Goal: Task Accomplishment & Management: Use online tool/utility

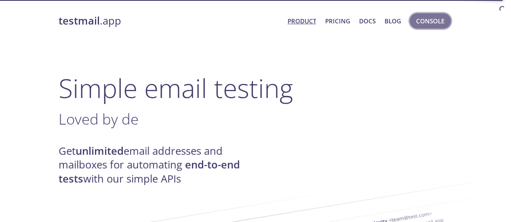
click at [428, 25] on span "Console" at bounding box center [430, 21] width 28 height 10
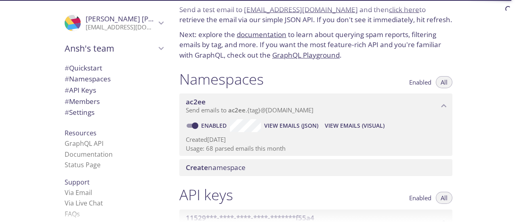
scroll to position [45, 0]
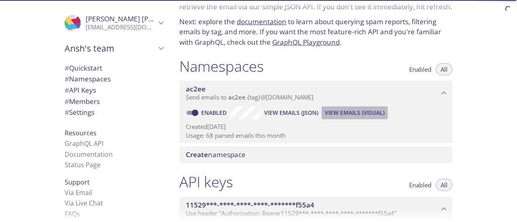
click at [349, 109] on span "View Emails (Visual)" at bounding box center [355, 113] width 60 height 10
click at [291, 109] on span "View Emails (JSON)" at bounding box center [291, 113] width 54 height 10
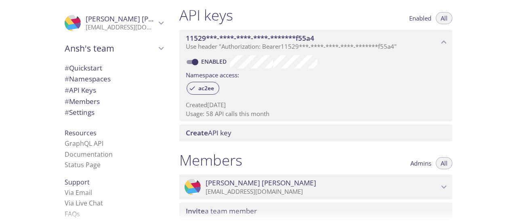
scroll to position [215, 0]
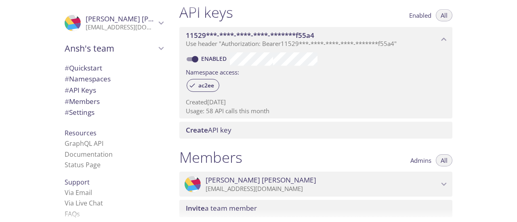
drag, startPoint x: 209, startPoint y: 111, endPoint x: 288, endPoint y: 132, distance: 81.5
click at [288, 132] on div "API keys Enabled All 11529***-****-****-****-*******f55a4 Use header "Authoriza…" at bounding box center [316, 70] width 286 height 145
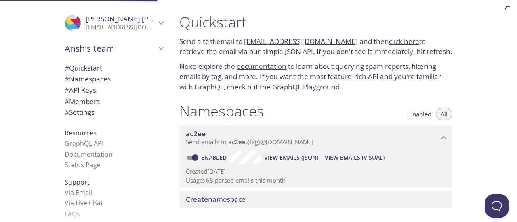
scroll to position [0, 0]
